Goal: Contribute content

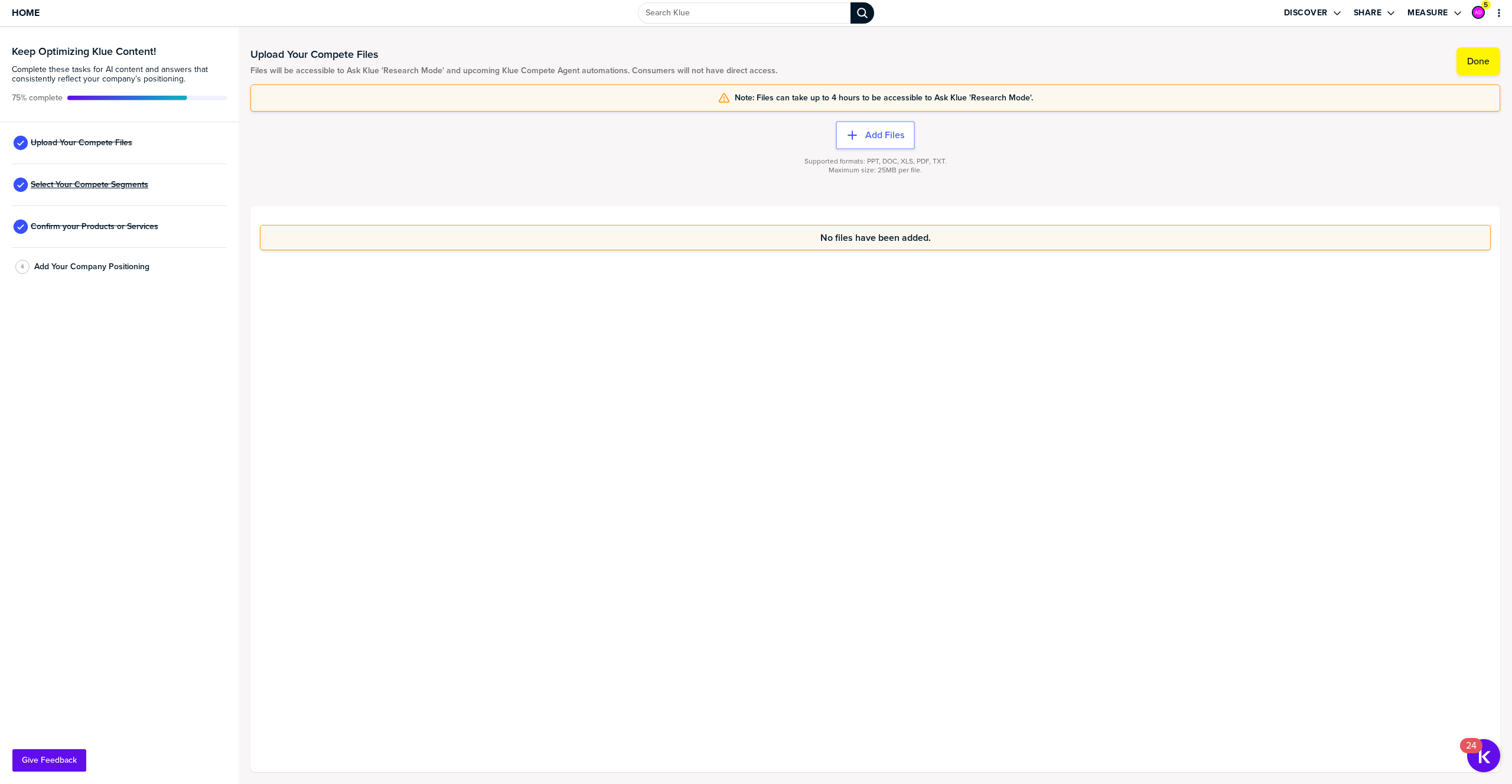
click at [102, 182] on span "Select Your Compete Segments" at bounding box center [89, 185] width 118 height 9
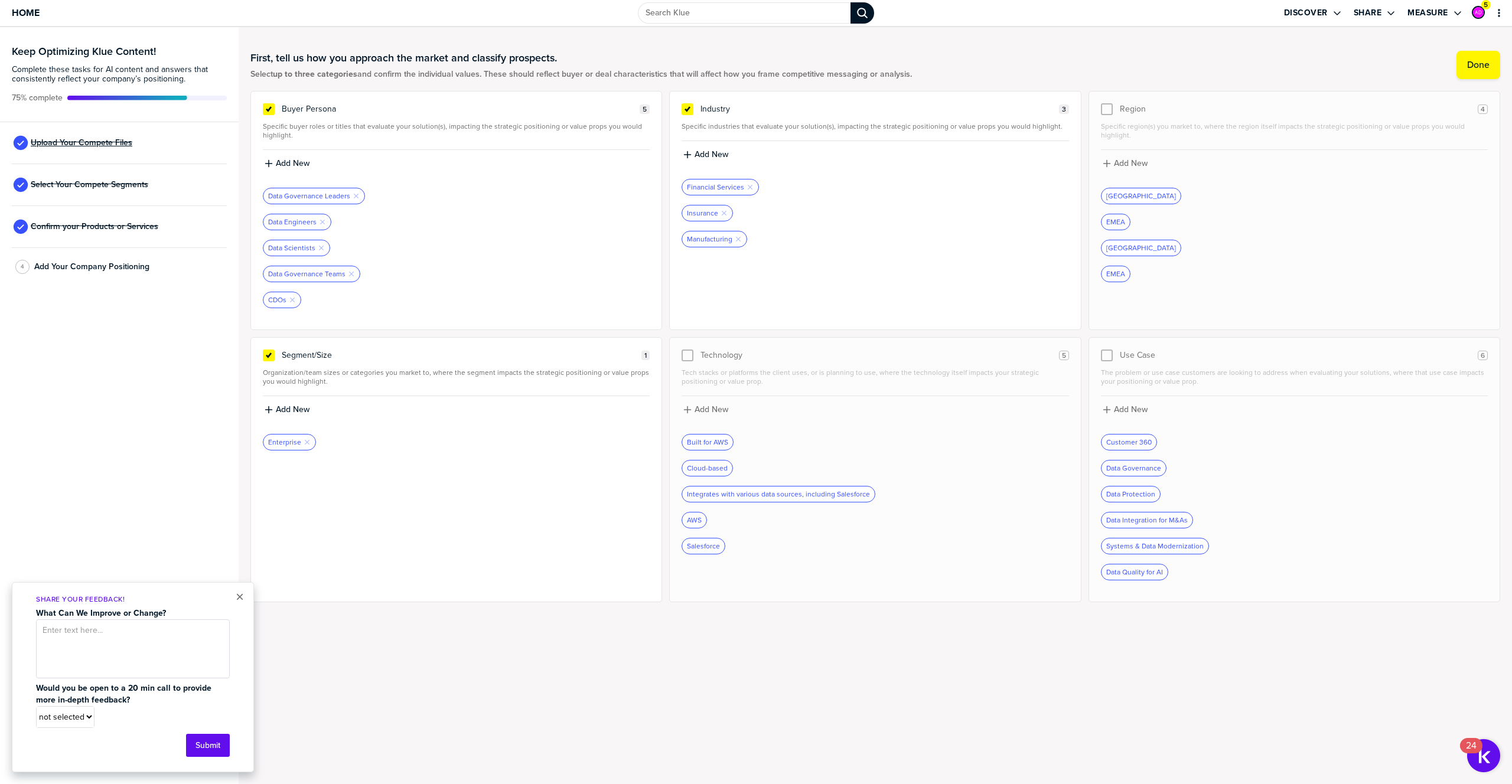
click at [84, 140] on span "Upload Your Compete Files" at bounding box center [81, 143] width 101 height 9
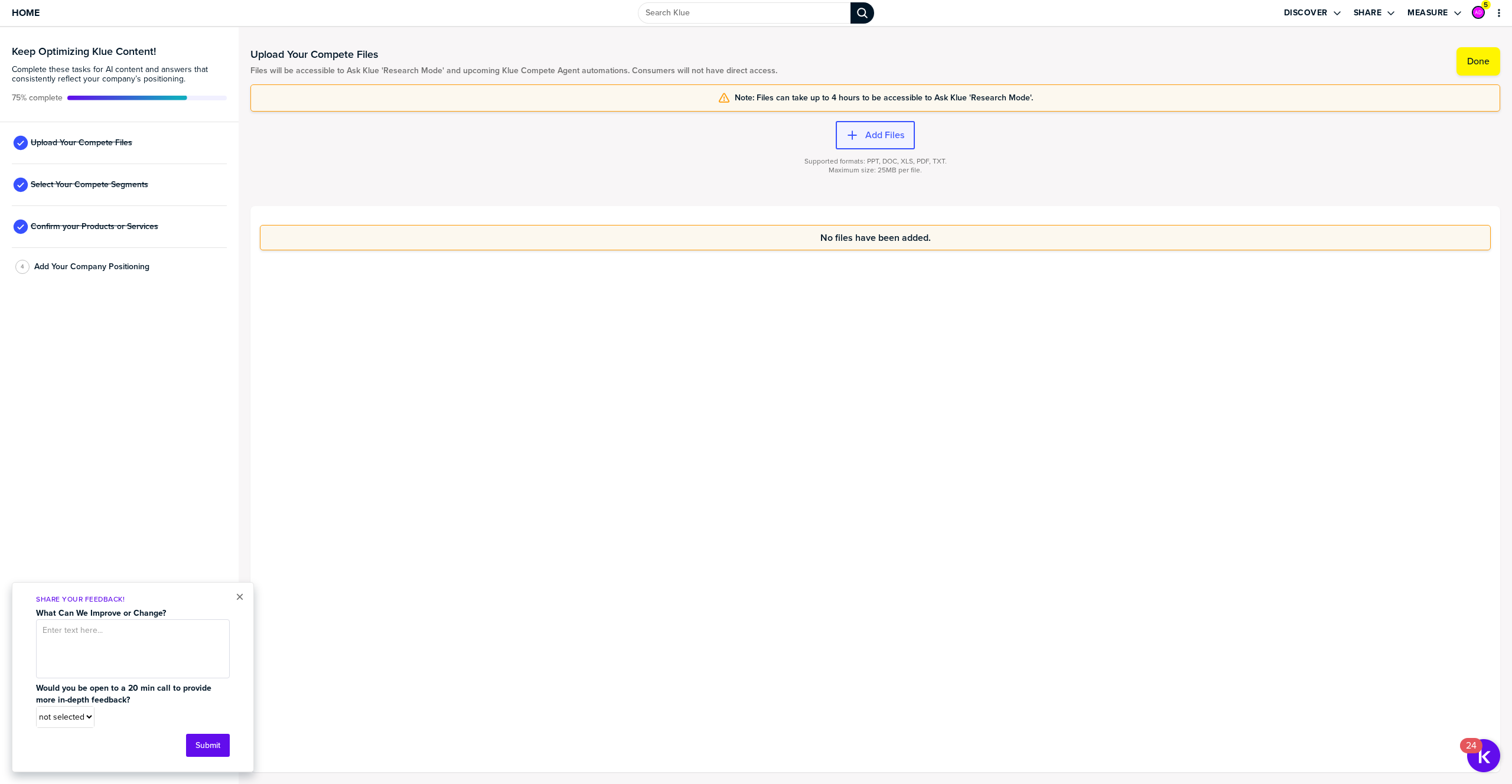
click at [887, 134] on label "Add Files" at bounding box center [885, 134] width 39 height 11
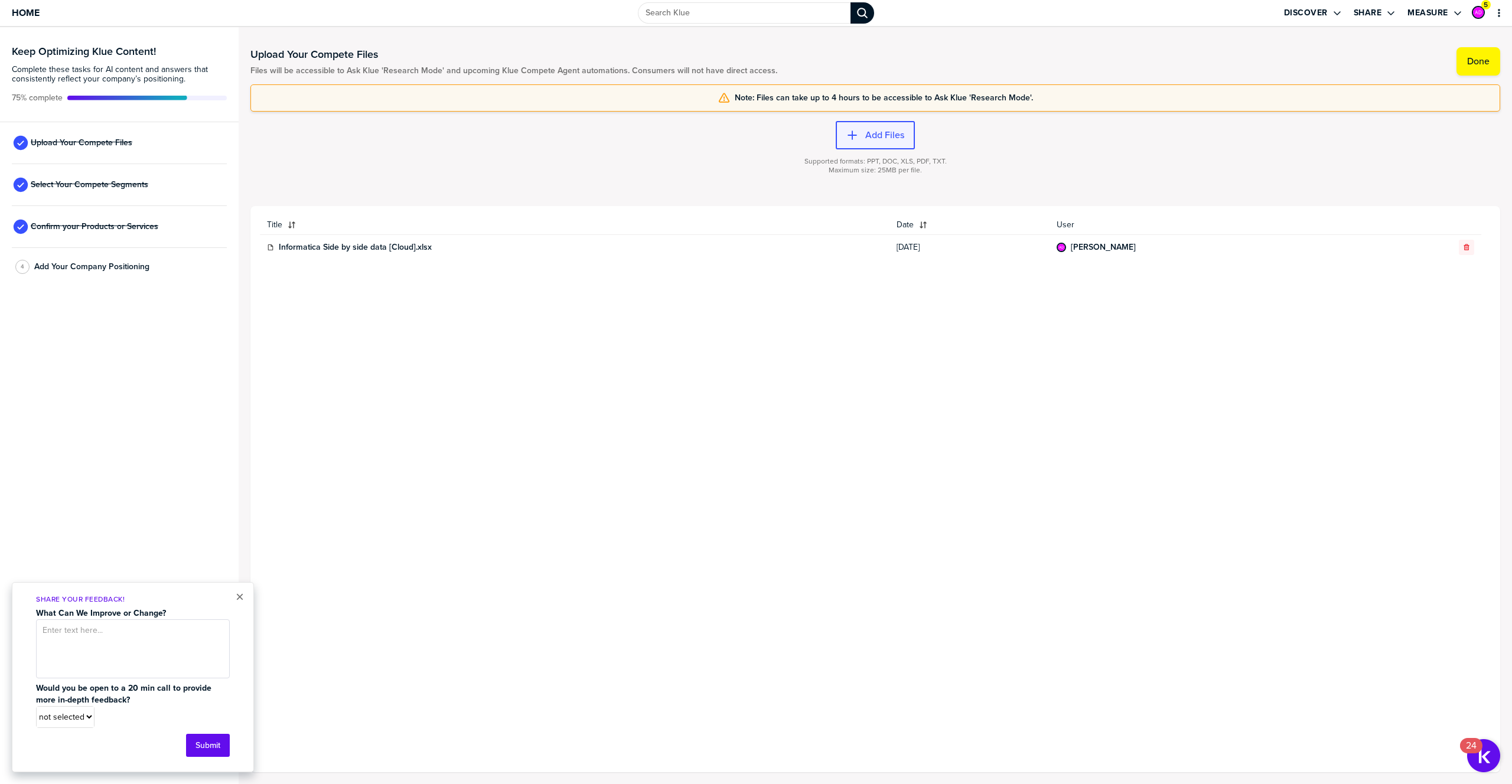
click at [875, 130] on label "Add Files" at bounding box center [885, 134] width 39 height 11
click at [1182, 51] on div "Upload Your Compete Files Files will be accessible to Ask Klue 'Research Mode' …" at bounding box center [875, 62] width 1250 height 22
click at [902, 137] on label "Add Files" at bounding box center [885, 134] width 39 height 11
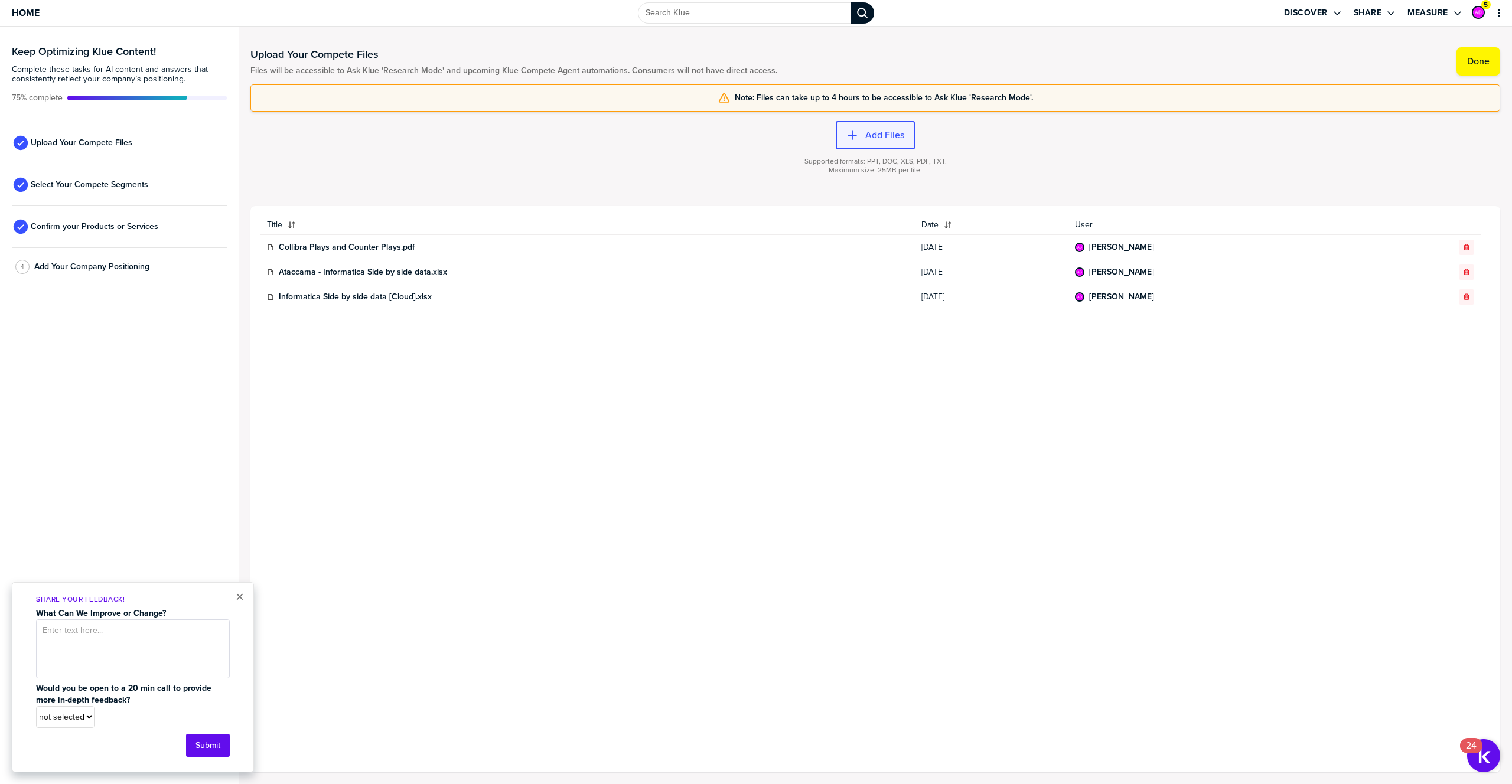
click at [872, 124] on button "Add Files" at bounding box center [875, 135] width 79 height 28
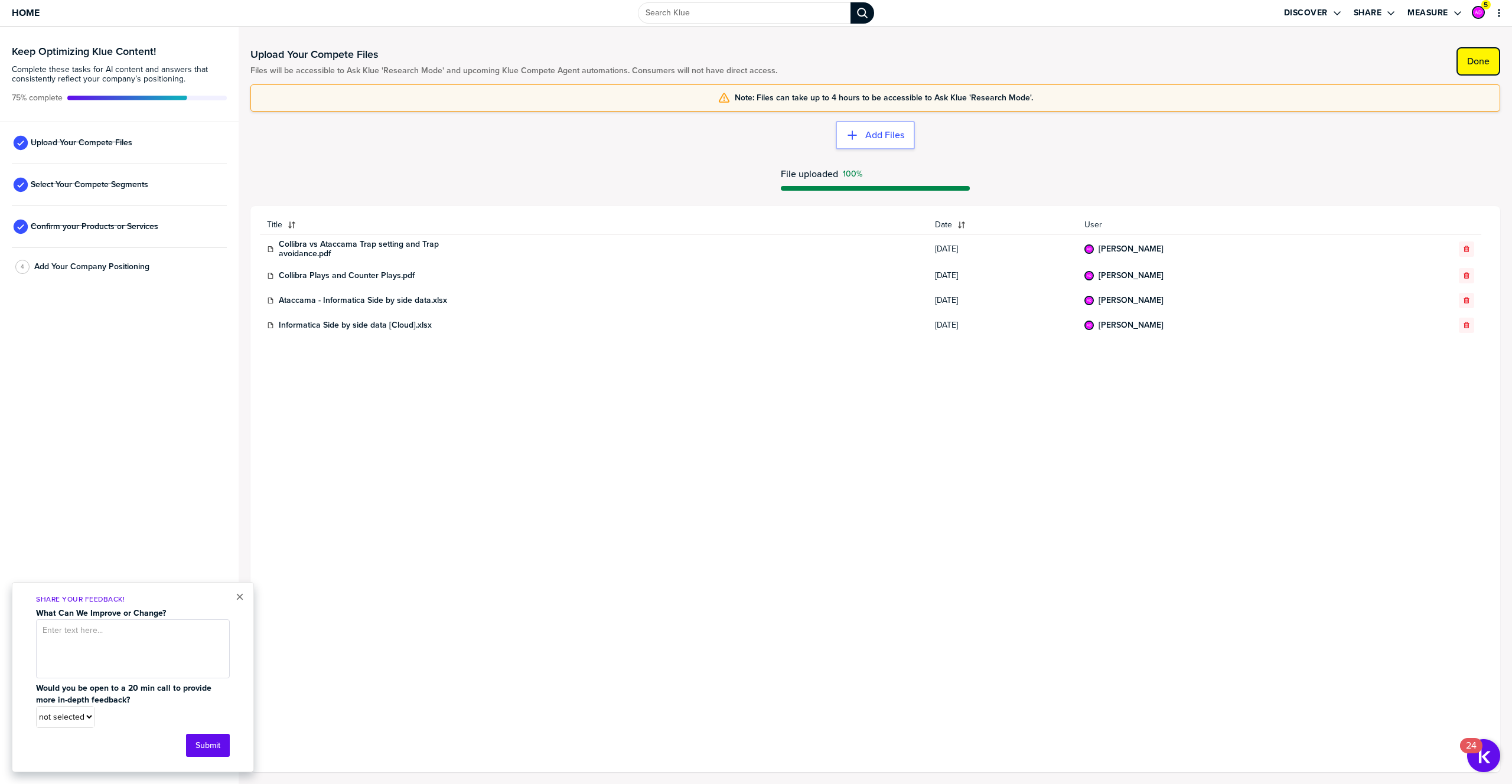
click at [1486, 68] on button "Done" at bounding box center [1478, 62] width 44 height 28
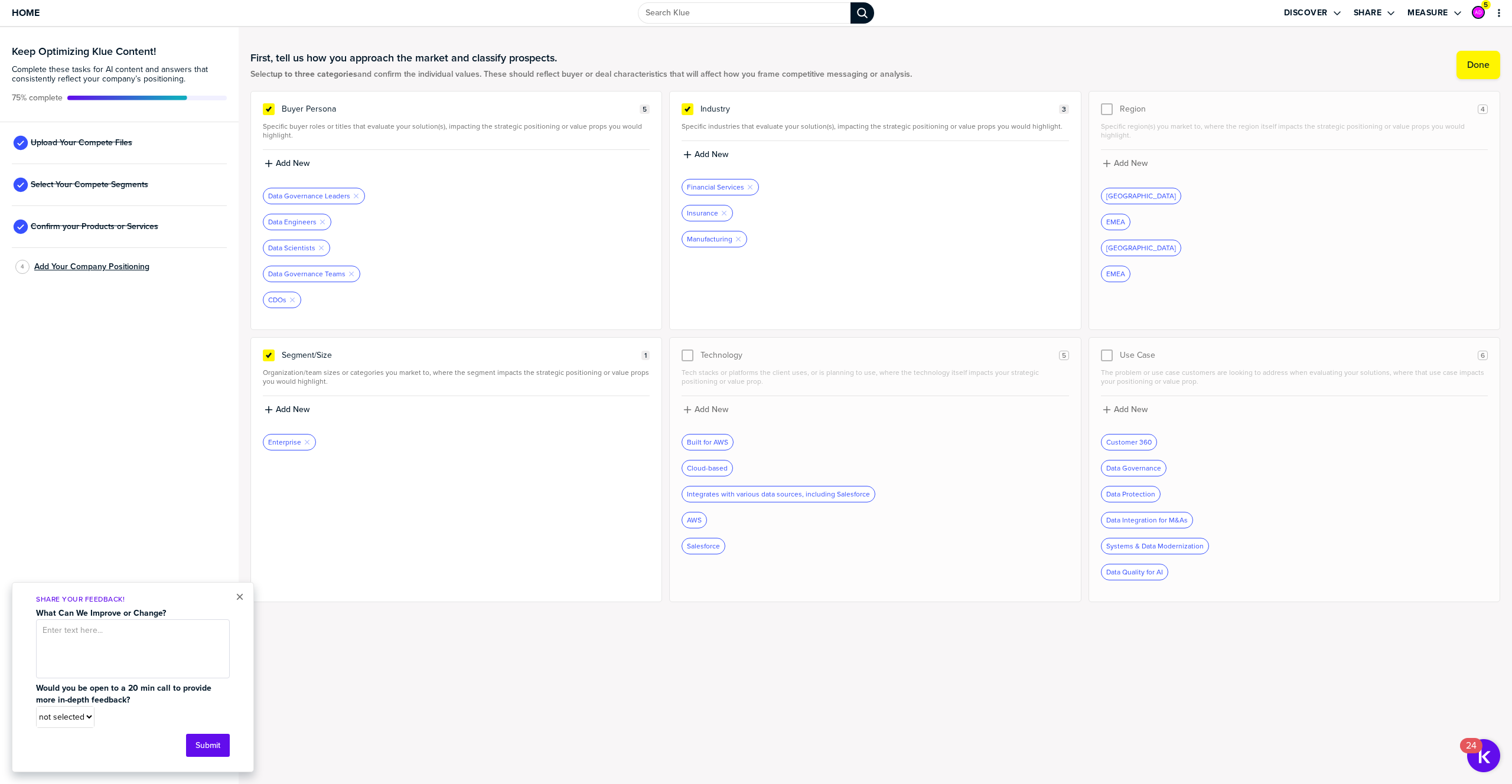
click at [95, 271] on span "Add Your Company Positioning" at bounding box center [92, 267] width 115 height 9
